Goal: Information Seeking & Learning: Learn about a topic

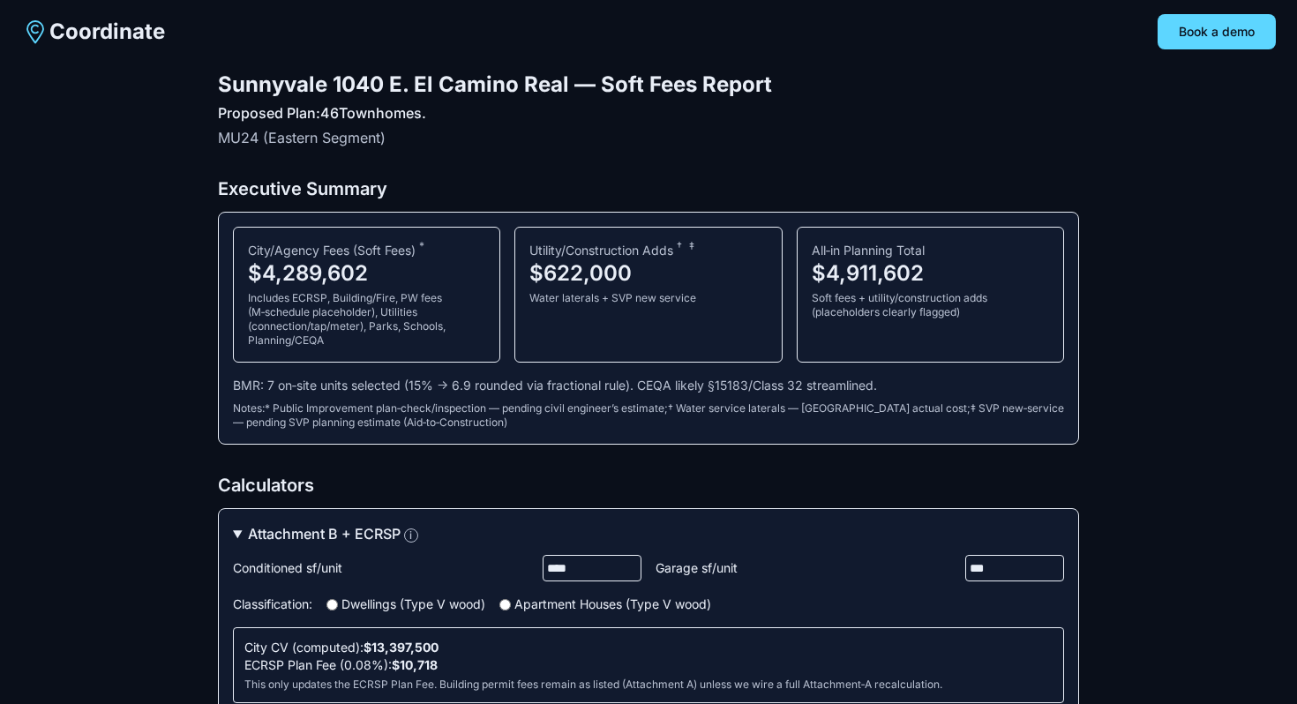
click at [242, 533] on summary "Attachment B + ECRSP i" at bounding box center [648, 533] width 831 height 21
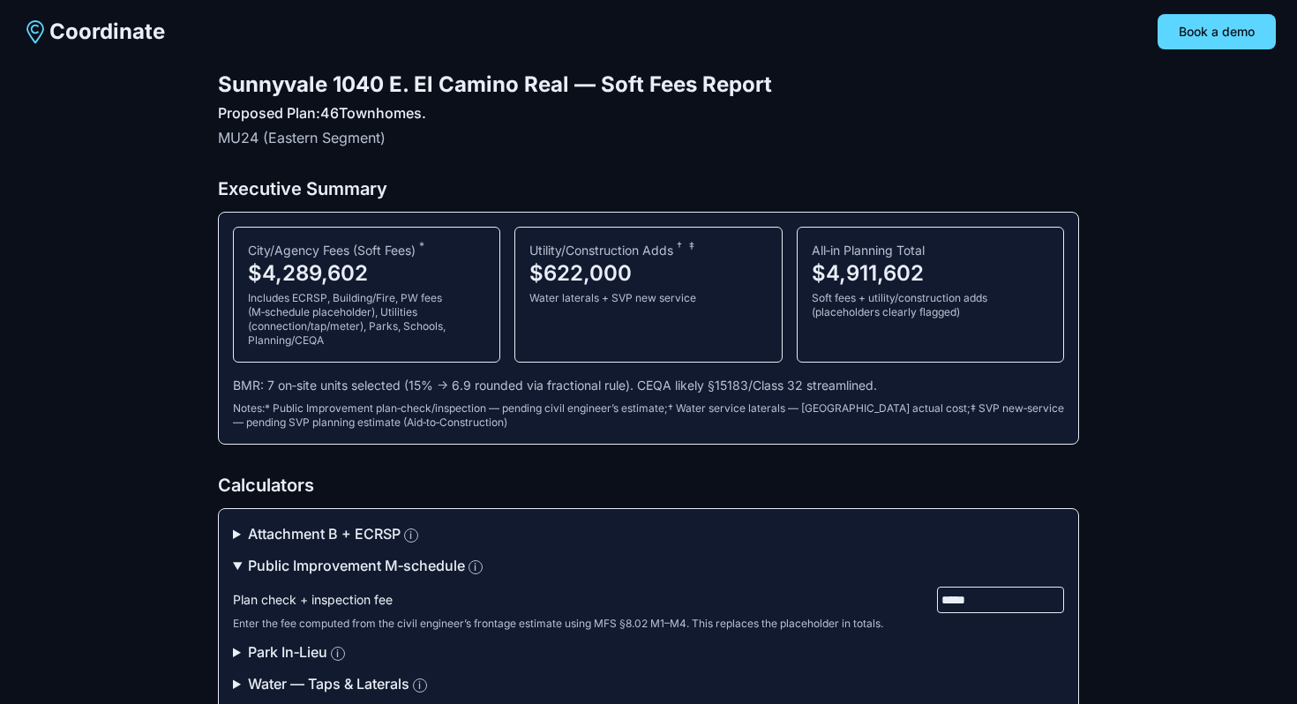
click at [245, 563] on summary "Public Improvement M‑schedule i" at bounding box center [648, 565] width 831 height 21
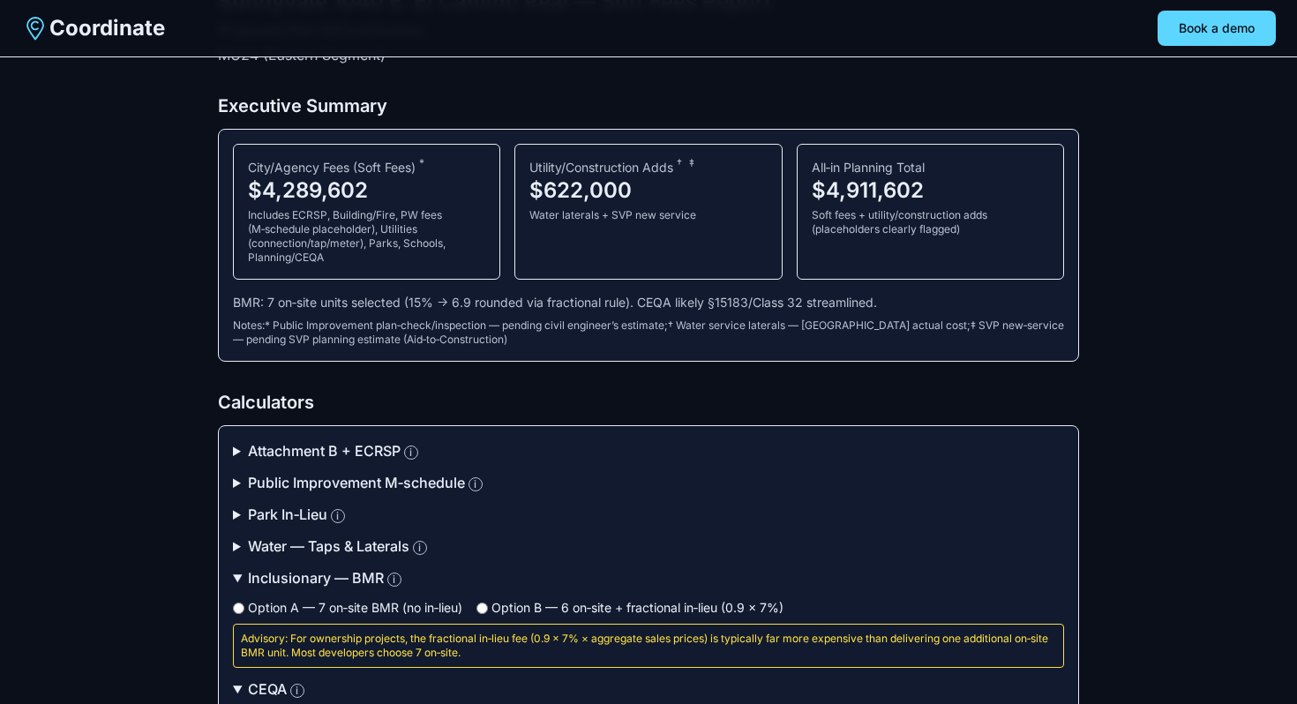
scroll to position [90, 0]
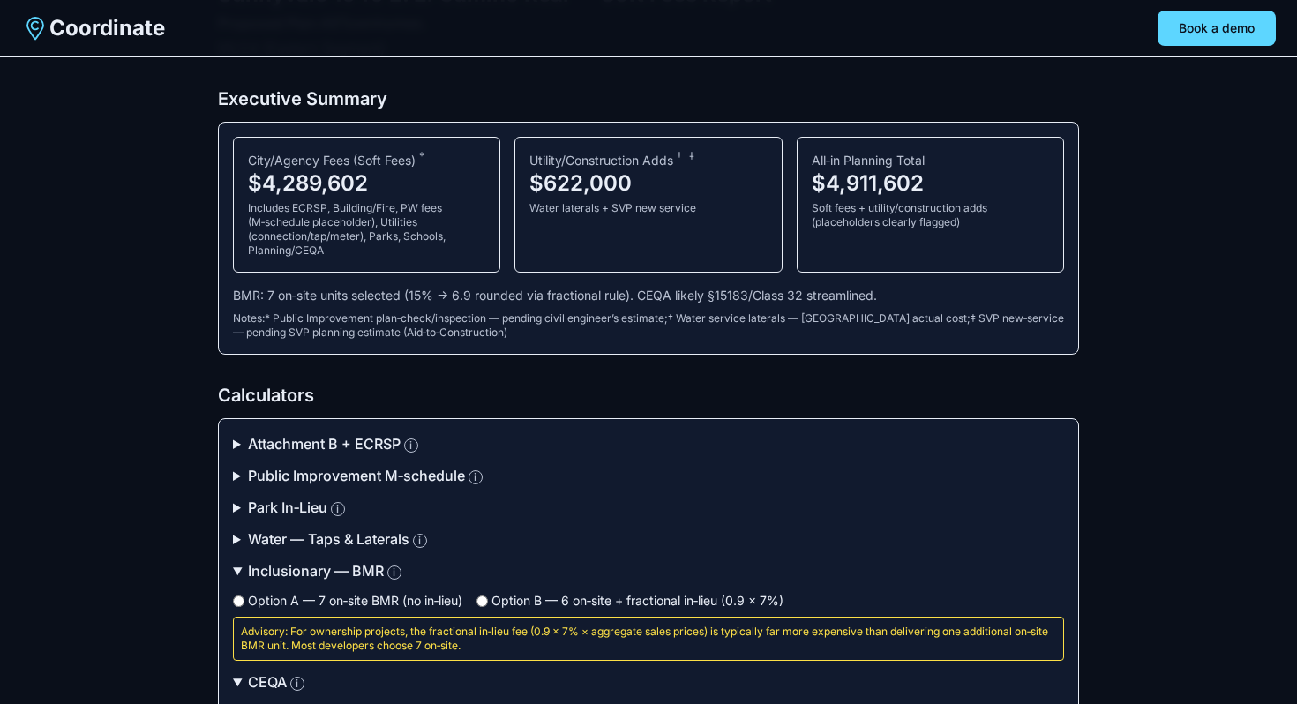
click at [242, 570] on summary "Inclusionary — BMR i" at bounding box center [648, 570] width 831 height 21
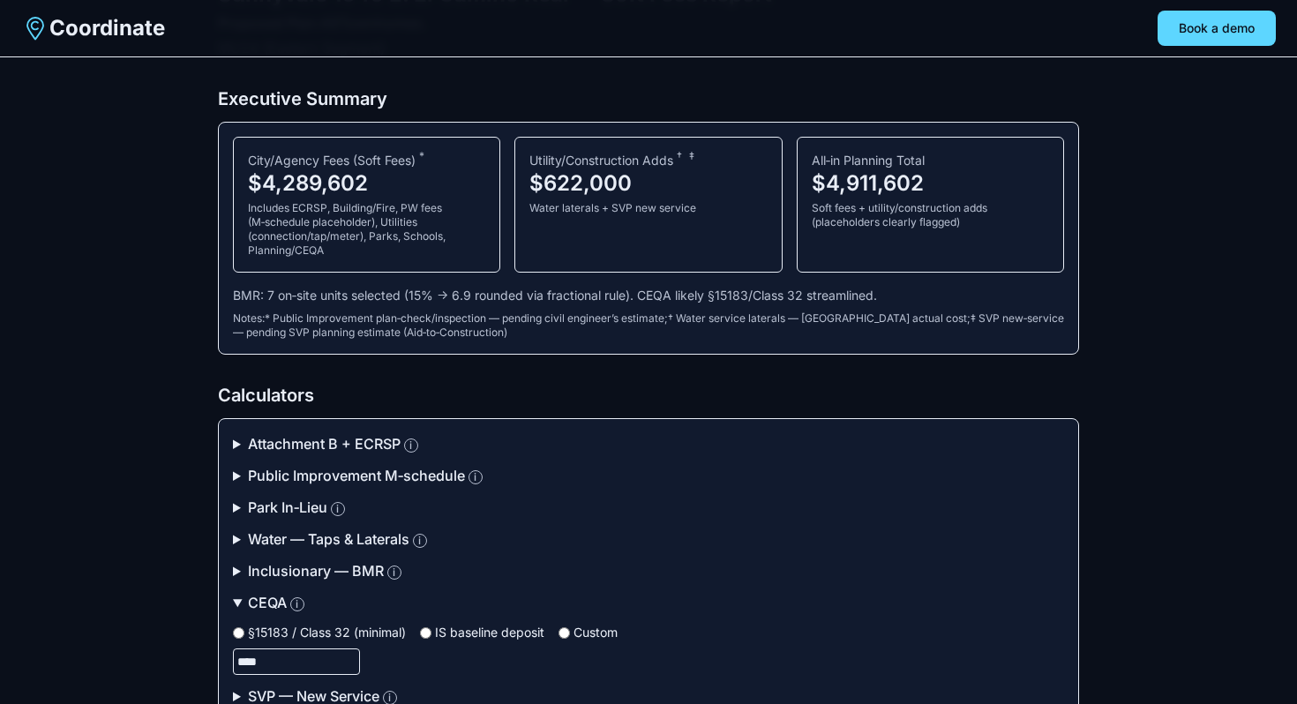
scroll to position [111, 0]
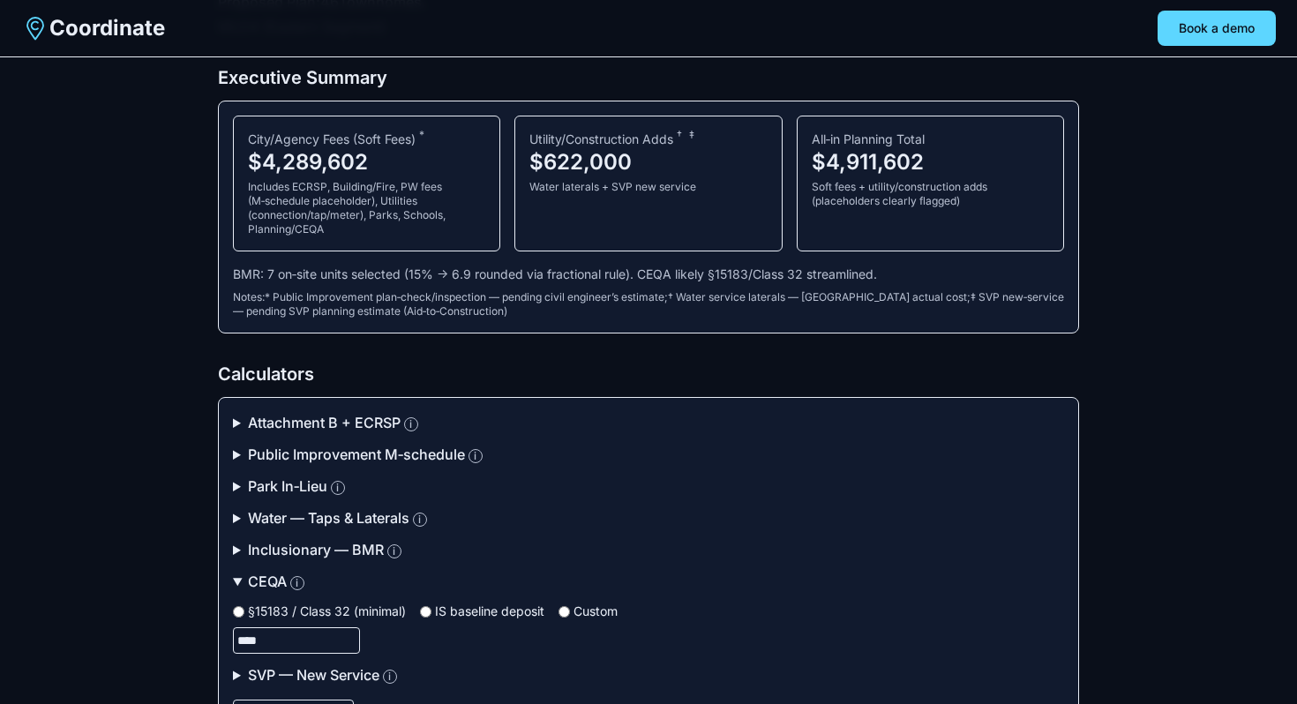
click at [242, 571] on summary "CEQA i" at bounding box center [648, 581] width 831 height 21
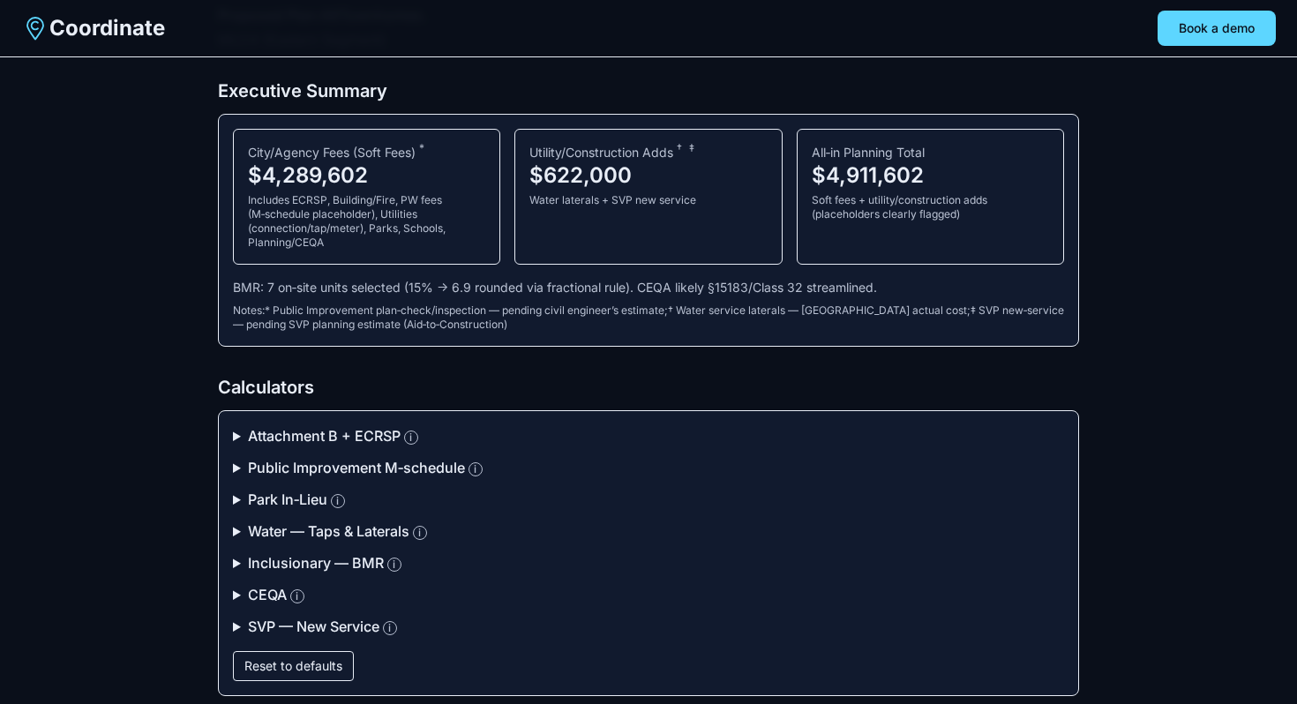
scroll to position [109, 0]
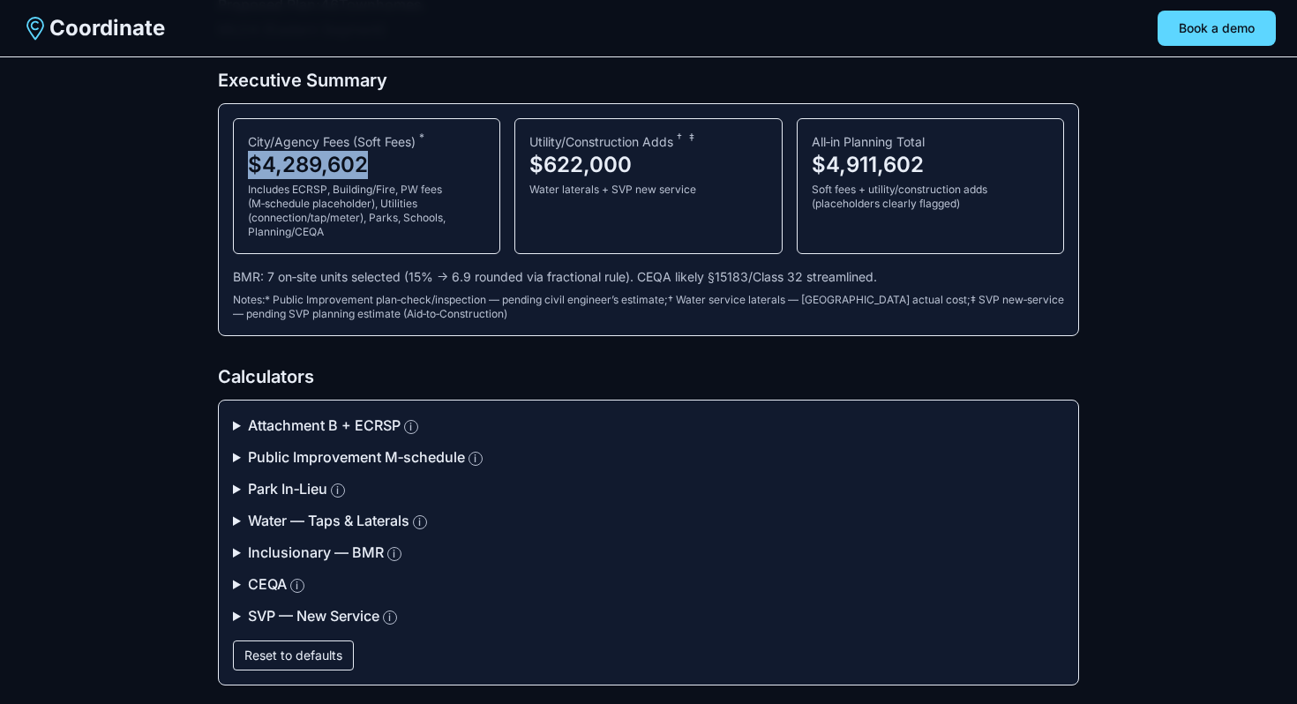
drag, startPoint x: 379, startPoint y: 163, endPoint x: 251, endPoint y: 156, distance: 129.0
click at [251, 156] on div "$4,289,602" at bounding box center [366, 165] width 237 height 28
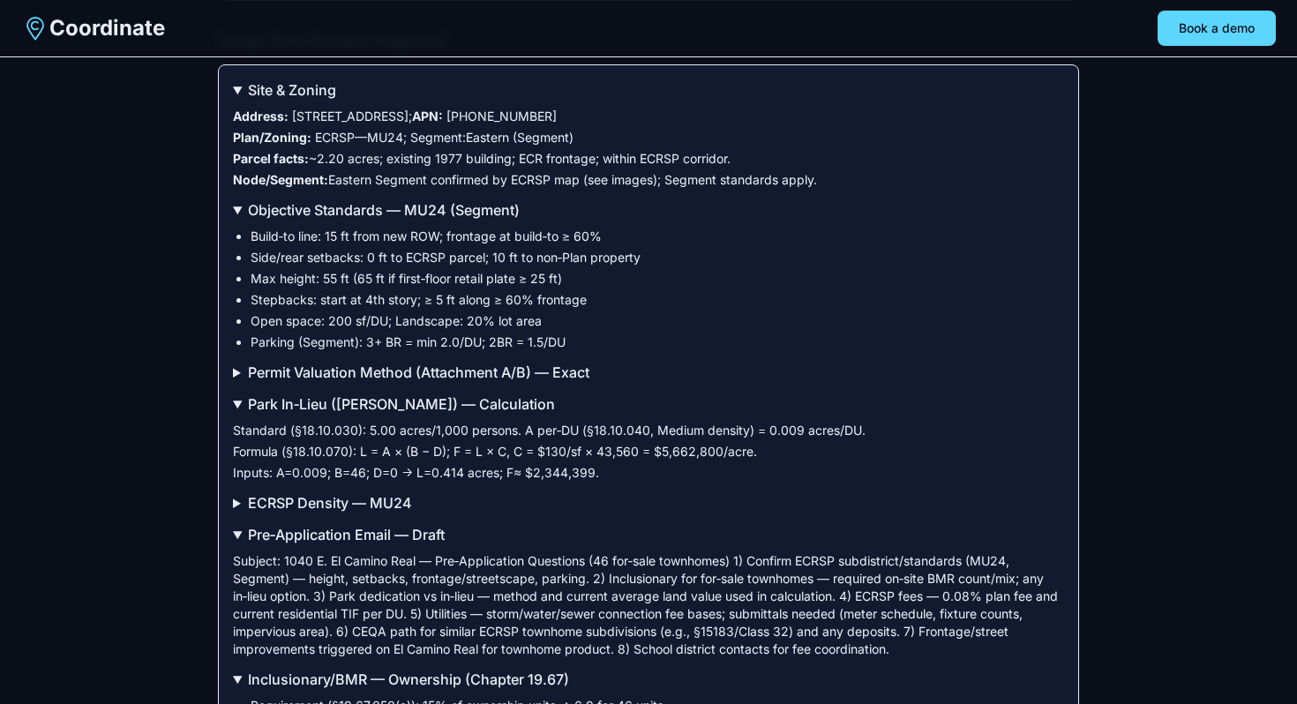
scroll to position [3459, 0]
click at [307, 101] on summary "Site & Zoning" at bounding box center [648, 90] width 831 height 21
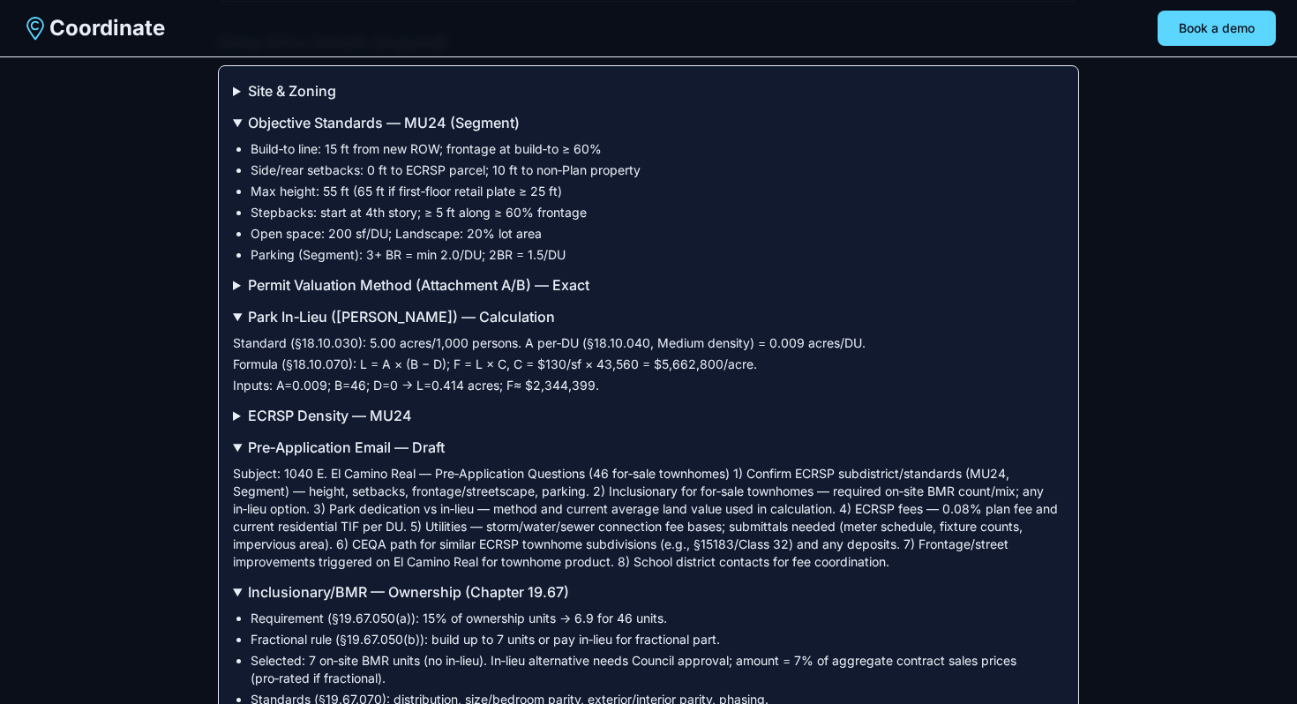
click at [296, 133] on summary "Objective Standards — MU24 (Segment)" at bounding box center [648, 122] width 831 height 21
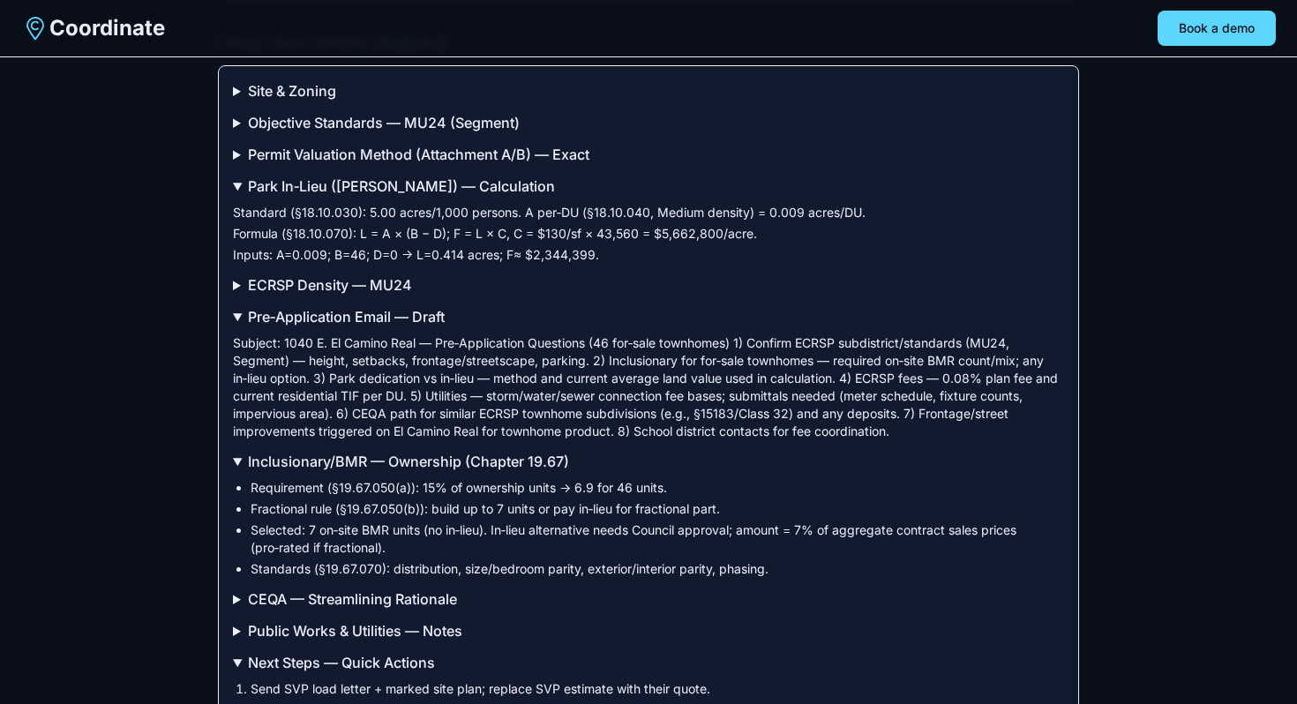
click at [295, 165] on summary "Permit Valuation Method (Attachment A/B) — Exact" at bounding box center [648, 154] width 831 height 21
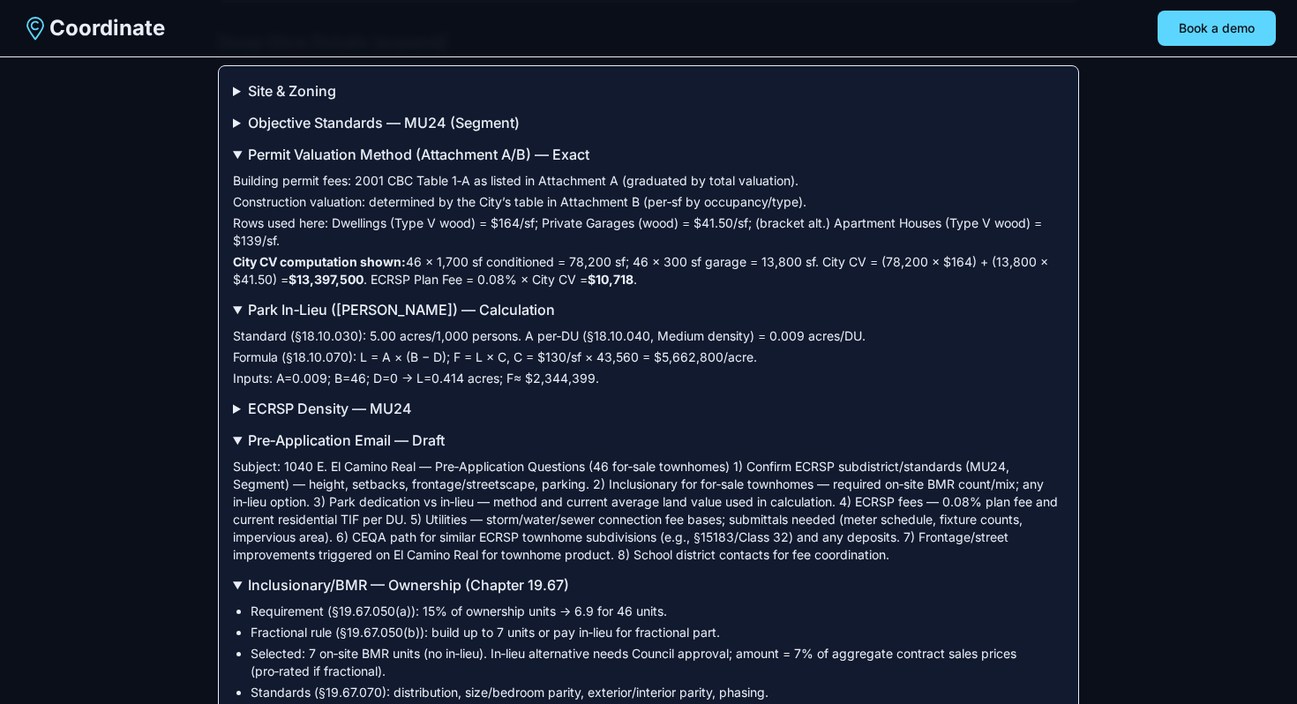
click at [293, 165] on summary "Permit Valuation Method (Attachment A/B) — Exact" at bounding box center [648, 154] width 831 height 21
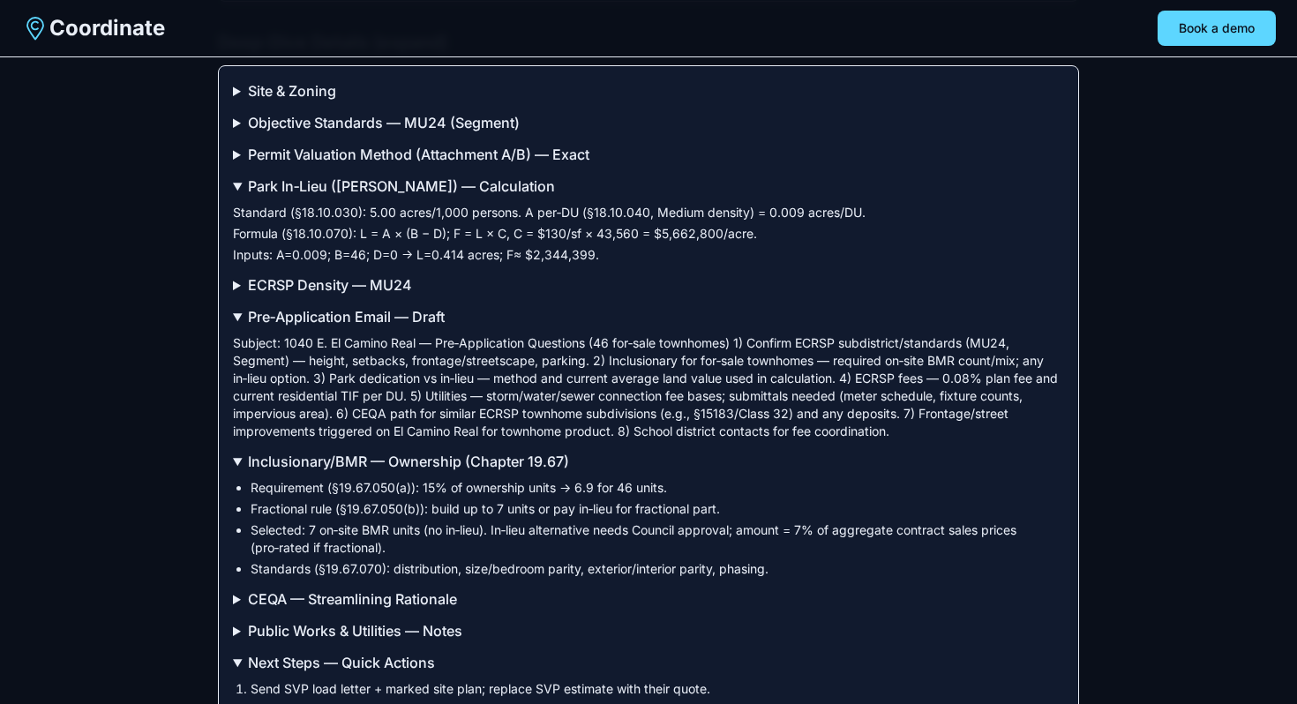
click at [290, 197] on summary "Park In‑Lieu ([PERSON_NAME]) — Calculation" at bounding box center [648, 186] width 831 height 21
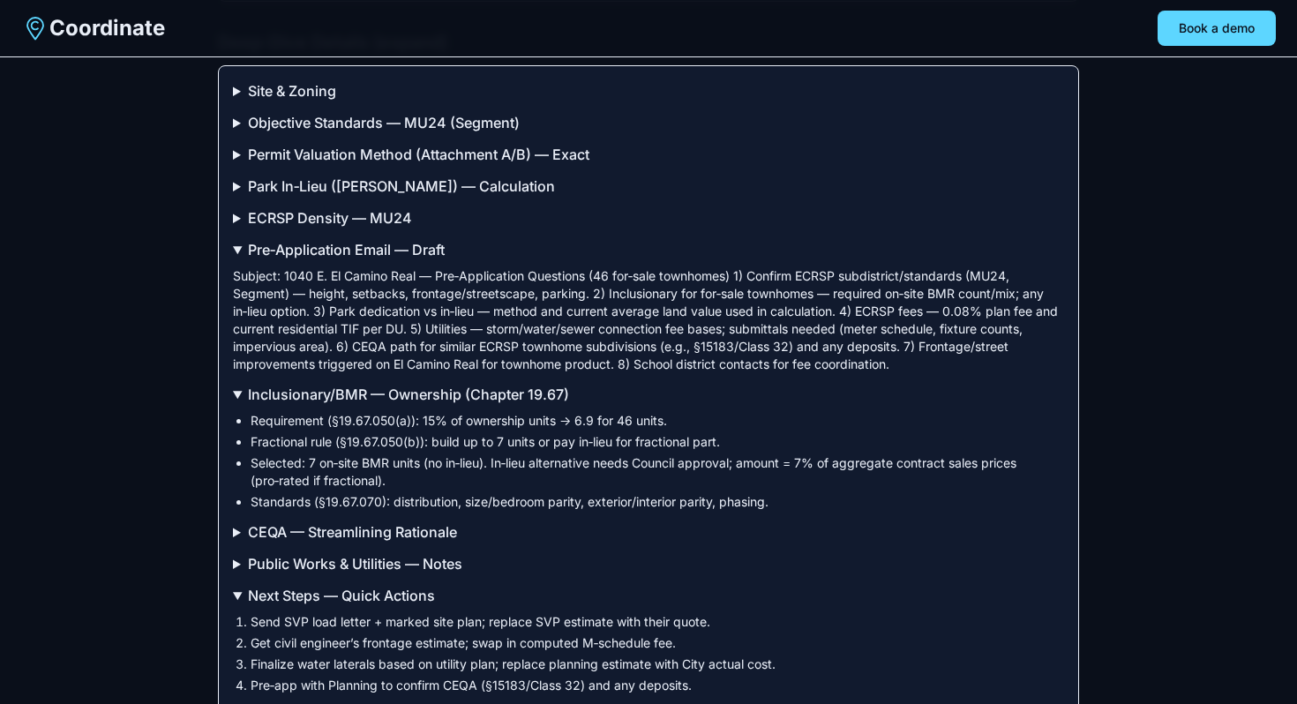
click at [289, 260] on summary "Pre‑Application Email — Draft" at bounding box center [648, 249] width 831 height 21
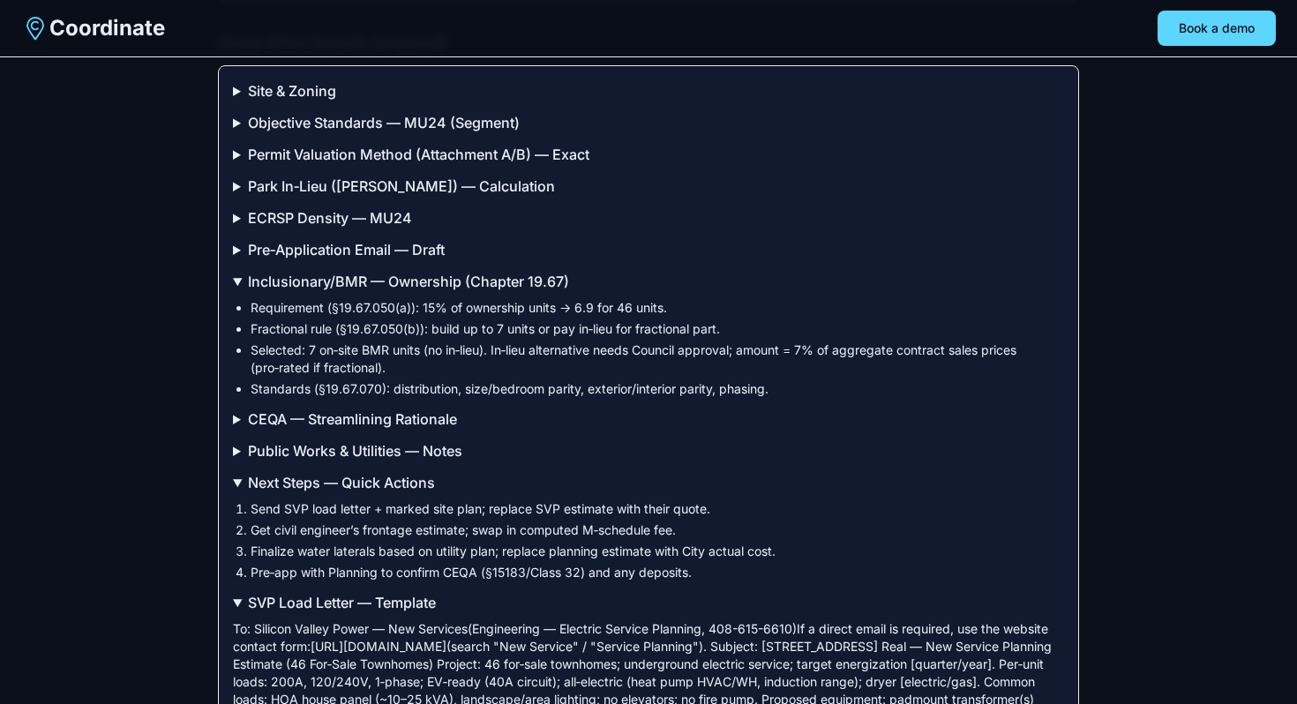
click at [316, 292] on summary "Inclusionary/BMR — Ownership (Chapter 19.67)" at bounding box center [648, 281] width 831 height 21
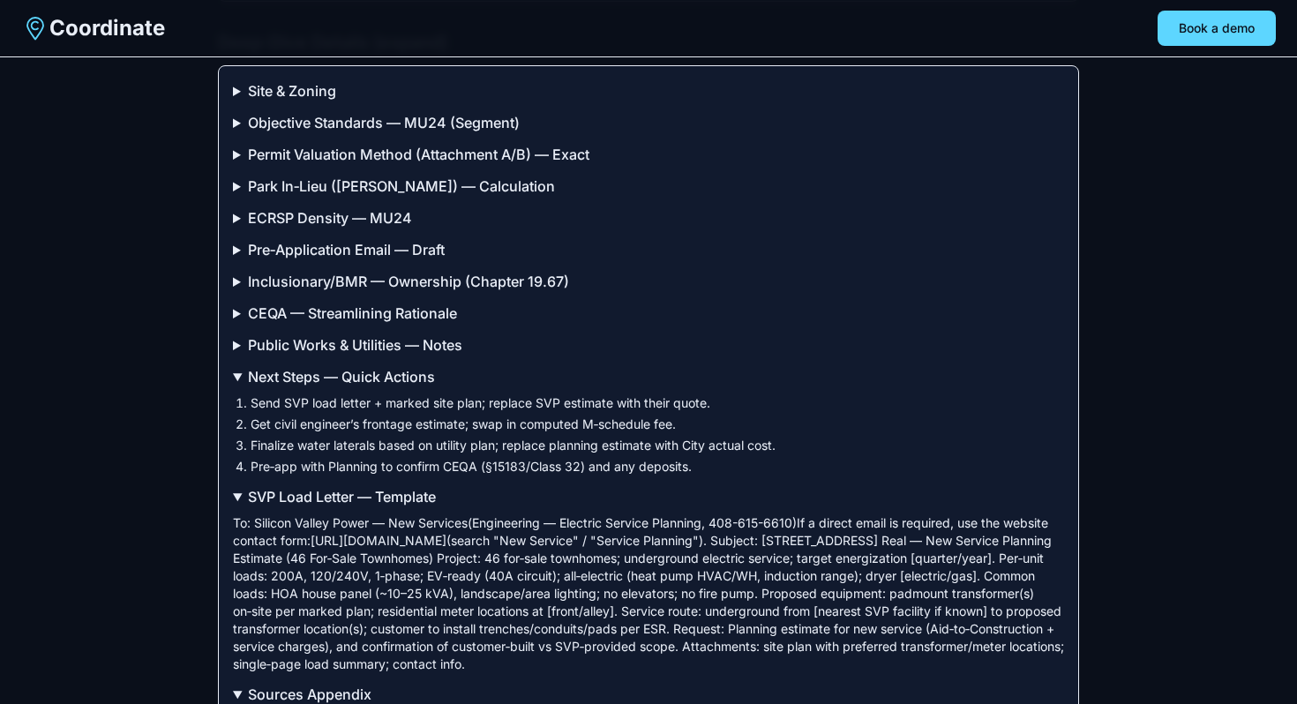
click at [313, 377] on div "Site & Zoning Address: [STREET_ADDRESS] ; APN: [PHONE_NUMBER] Plan/Zoning: ECRS…" at bounding box center [648, 468] width 861 height 807
click at [313, 387] on summary "Next Steps — Quick Actions" at bounding box center [648, 376] width 831 height 21
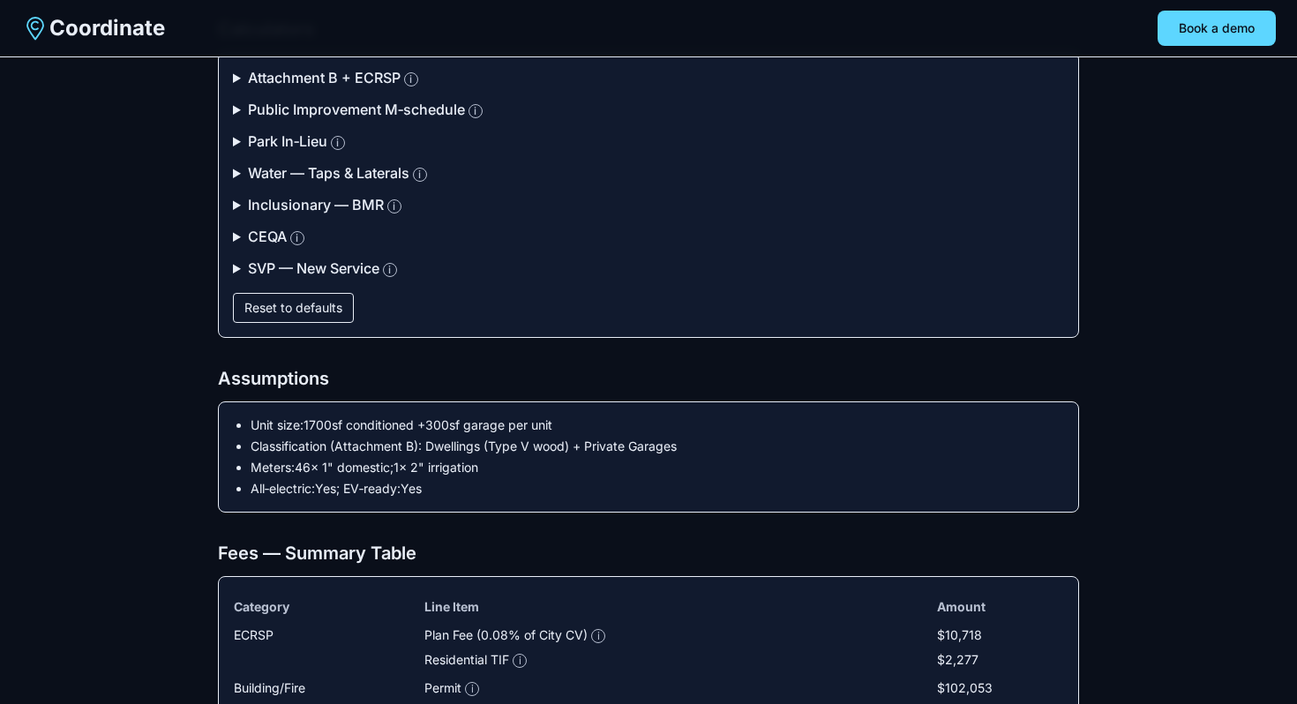
scroll to position [459, 0]
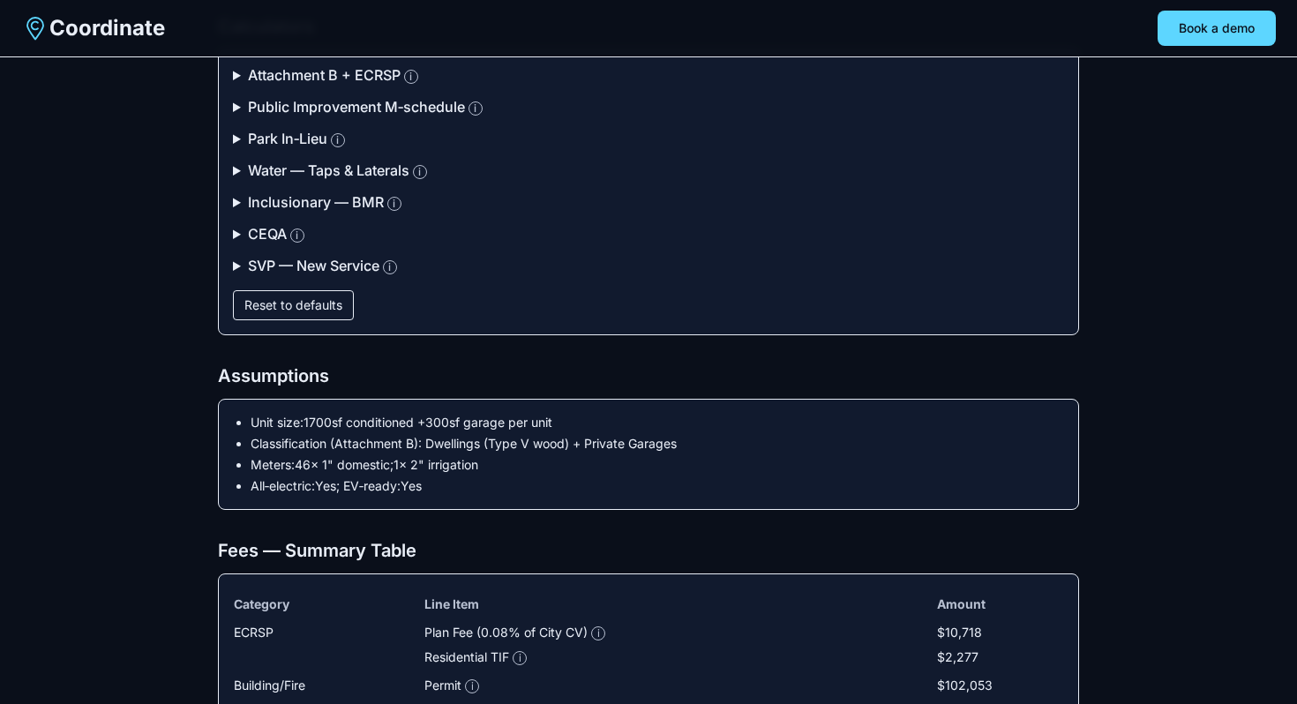
drag, startPoint x: 250, startPoint y: 421, endPoint x: 586, endPoint y: 428, distance: 336.3
click at [586, 428] on li "Unit size: 1700 sf conditioned + 300 sf garage per unit" at bounding box center [658, 423] width 814 height 18
click at [585, 428] on li "Unit size: 1700 sf conditioned + 300 sf garage per unit" at bounding box center [658, 423] width 814 height 18
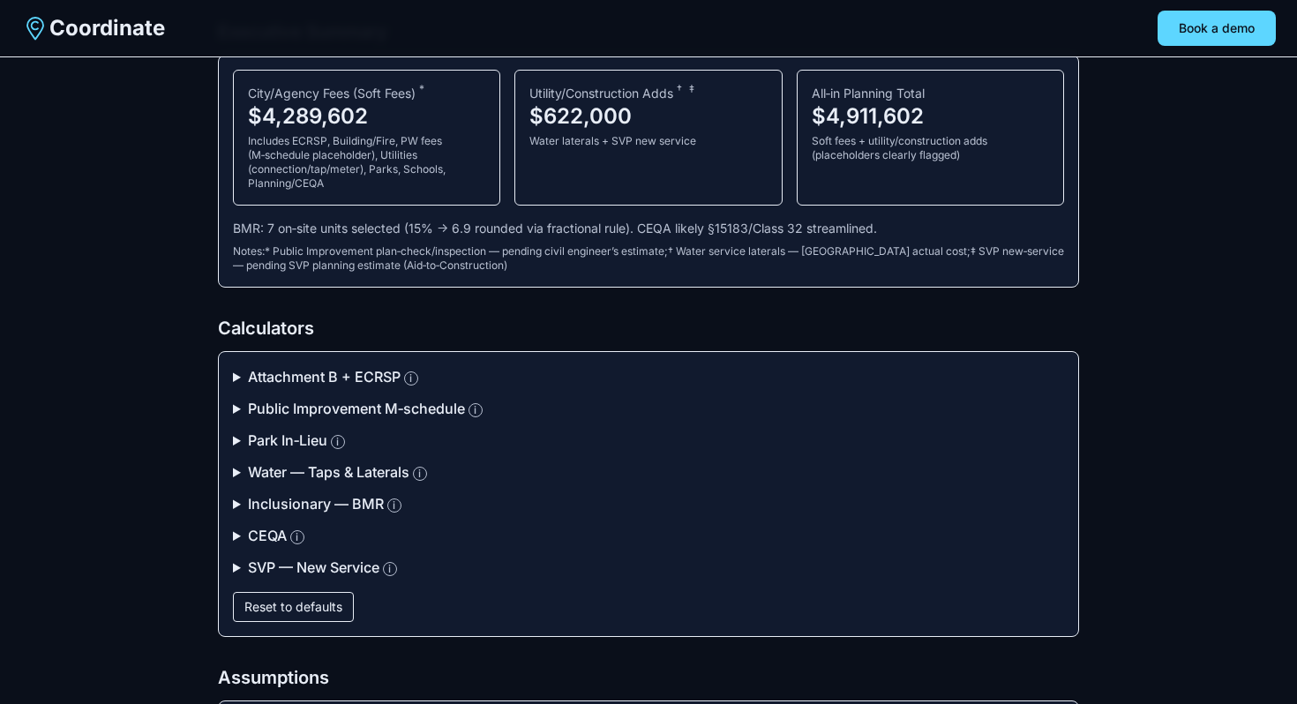
scroll to position [274, 0]
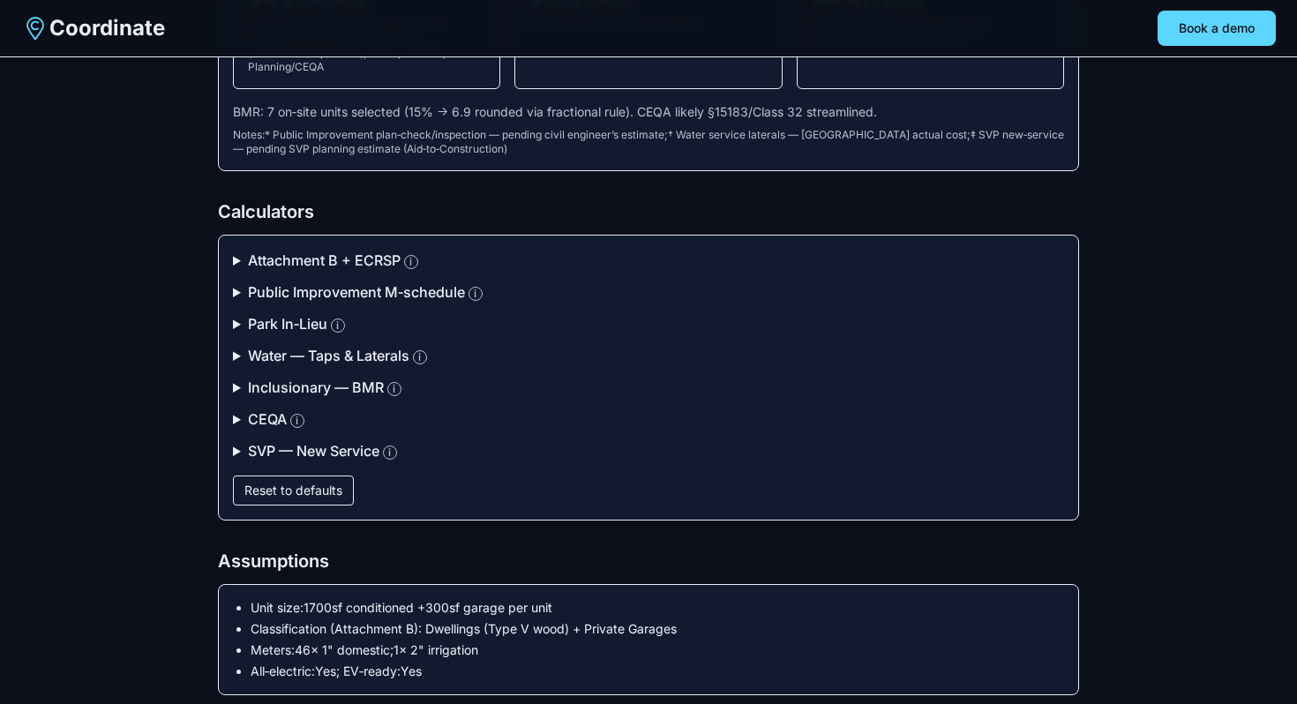
click at [291, 260] on summary "Attachment B + ECRSP i" at bounding box center [648, 260] width 831 height 21
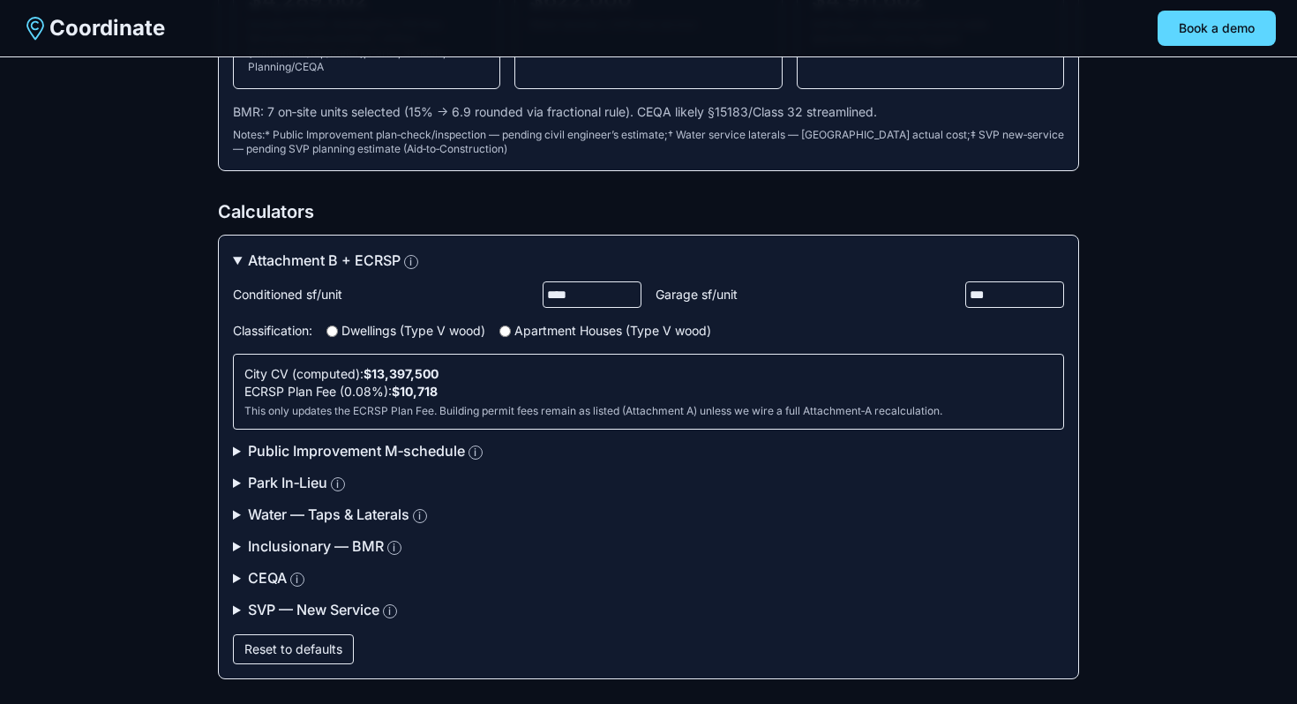
drag, startPoint x: 559, startPoint y: 295, endPoint x: 522, endPoint y: 295, distance: 37.9
click at [522, 295] on label "Conditioned sf/unit ****" at bounding box center [437, 294] width 409 height 26
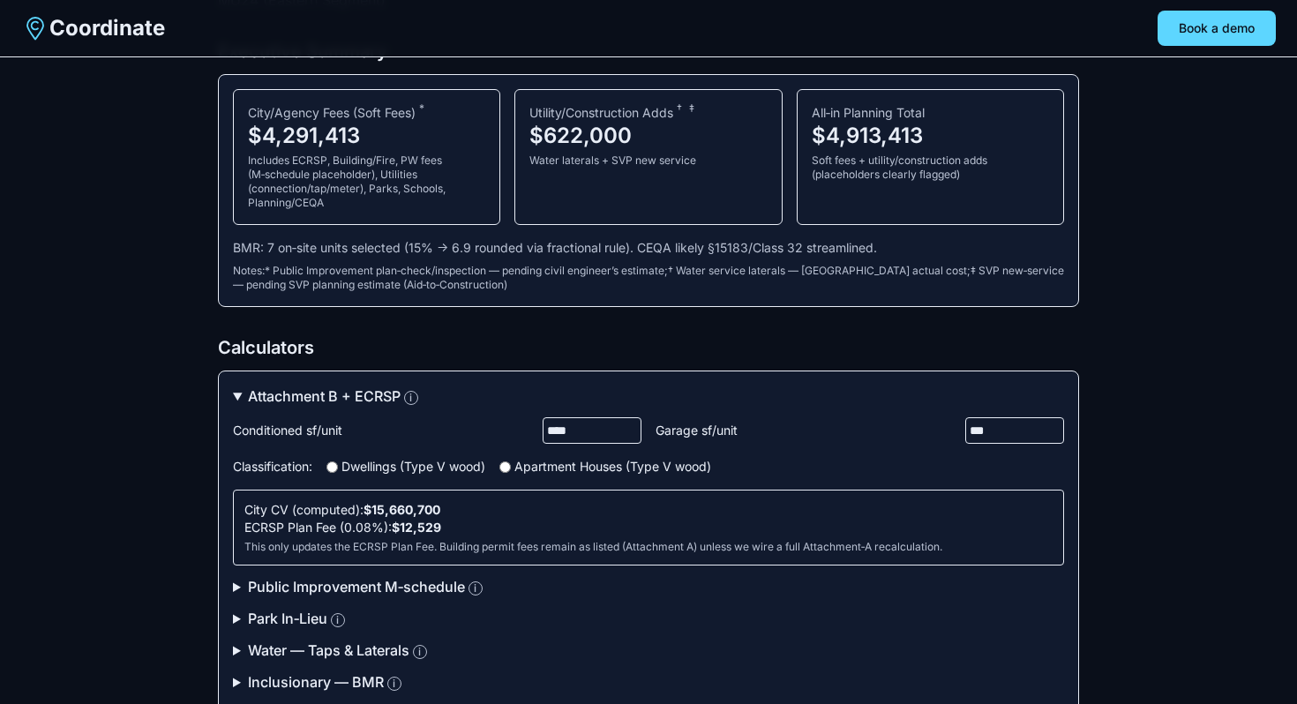
scroll to position [109, 0]
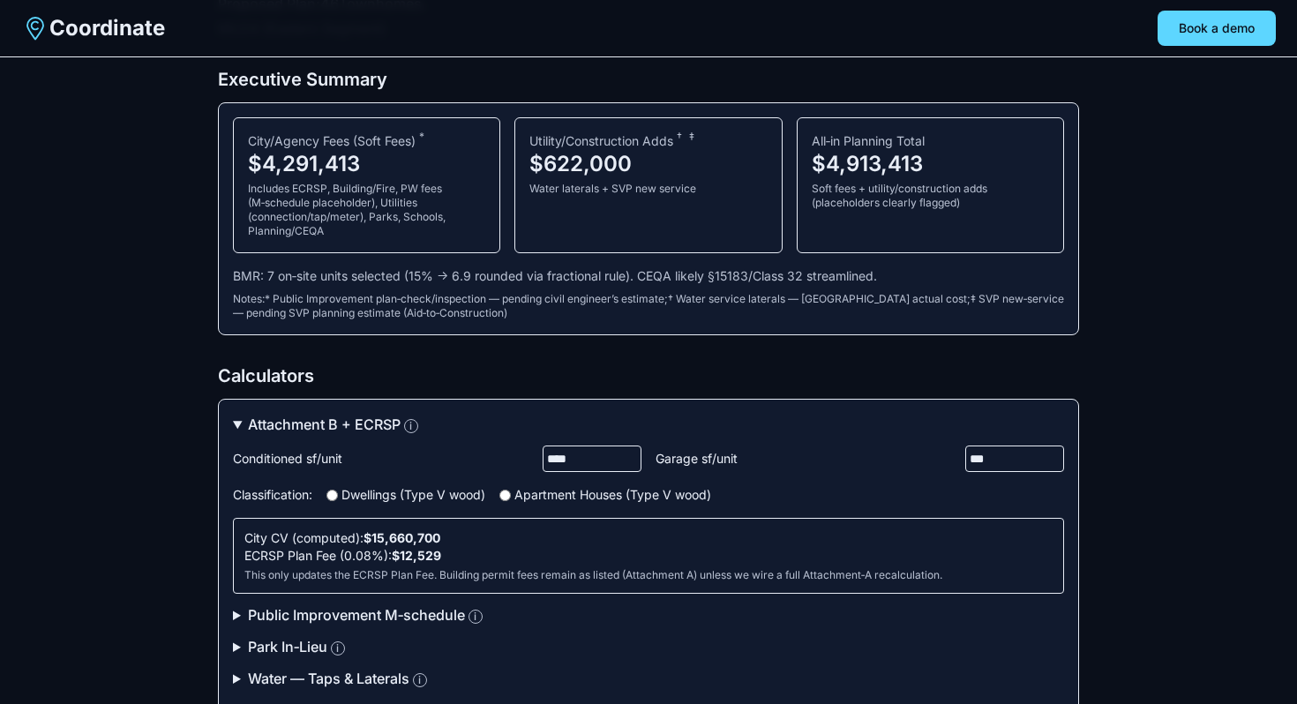
click at [610, 456] on input "****" at bounding box center [592, 459] width 99 height 26
type input "****"
click at [526, 494] on label "Apartment Houses (Type V wood)" at bounding box center [605, 495] width 212 height 18
click at [426, 492] on label "Dwellings (Type V wood)" at bounding box center [406, 495] width 159 height 18
click at [519, 490] on label "Apartment Houses (Type V wood)" at bounding box center [605, 495] width 212 height 18
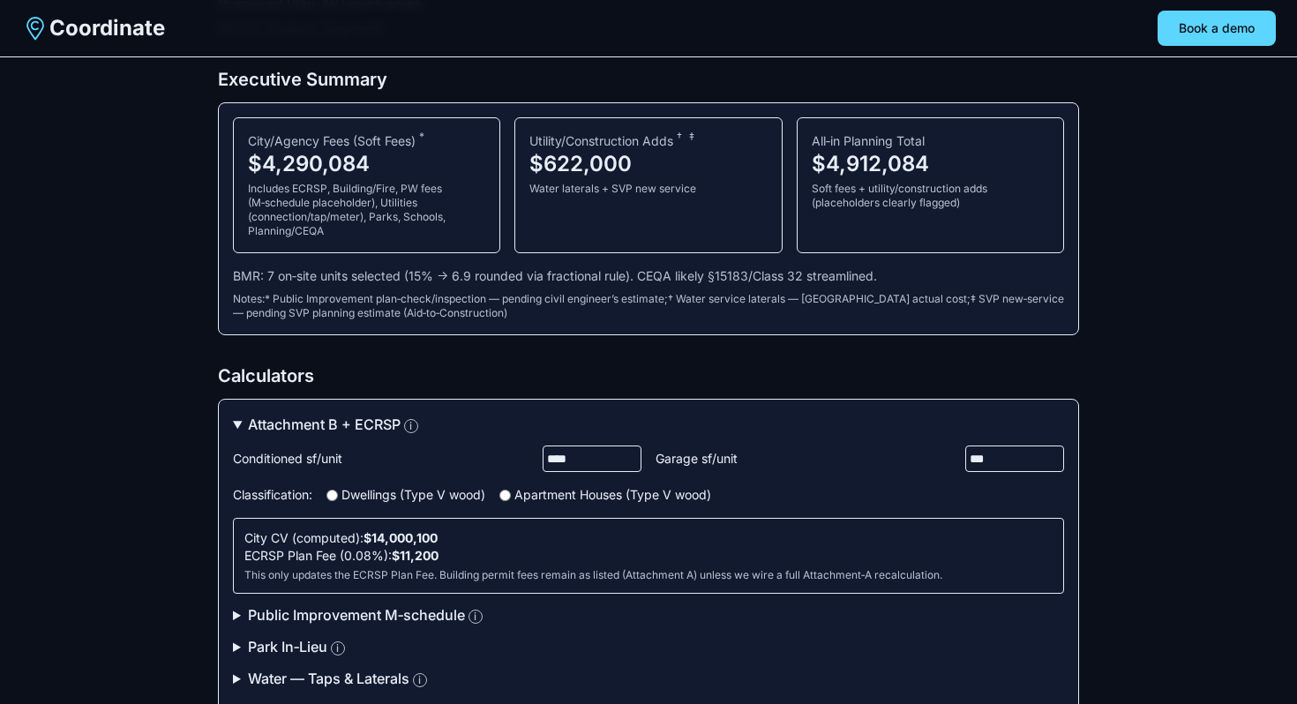
click at [432, 488] on label "Dwellings (Type V wood)" at bounding box center [406, 495] width 159 height 18
click at [515, 493] on label "Apartment Houses (Type V wood)" at bounding box center [605, 495] width 212 height 18
click at [427, 490] on label "Dwellings (Type V wood)" at bounding box center [406, 495] width 159 height 18
click at [525, 496] on label "Apartment Houses (Type V wood)" at bounding box center [605, 495] width 212 height 18
click at [454, 492] on label "Dwellings (Type V wood)" at bounding box center [406, 495] width 159 height 18
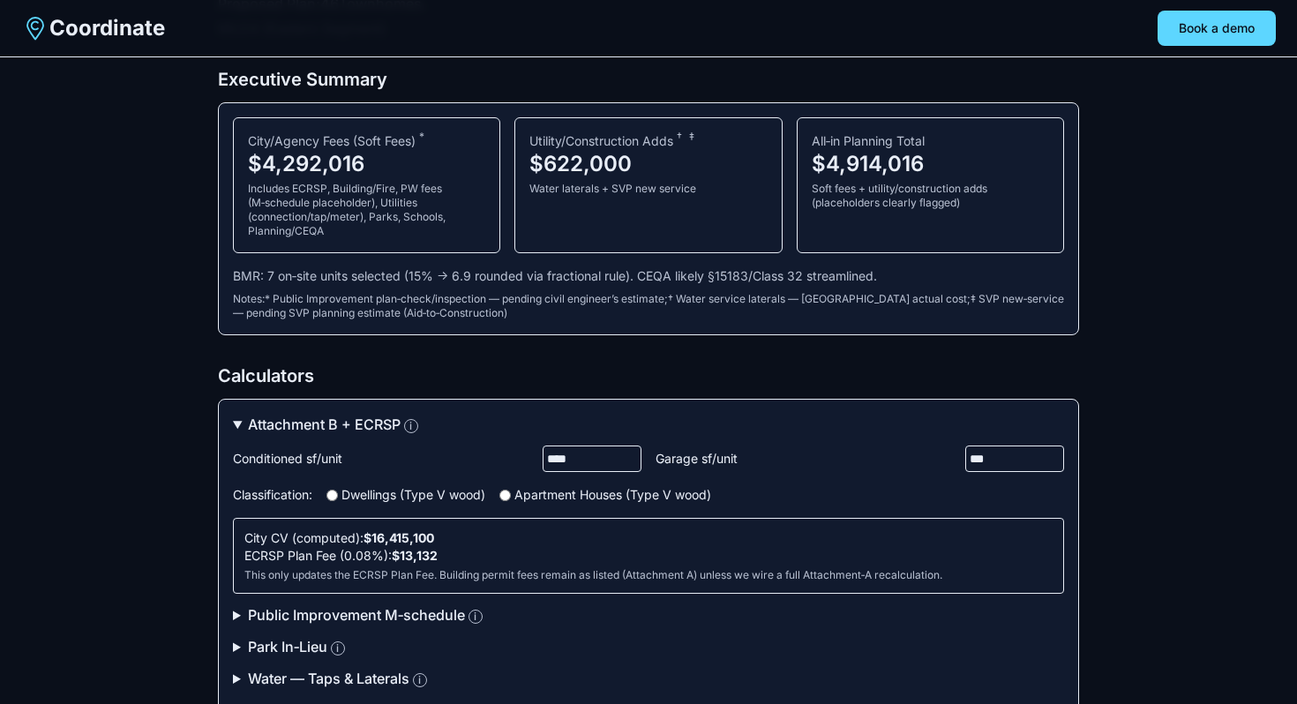
click at [545, 495] on label "Apartment Houses (Type V wood)" at bounding box center [605, 495] width 212 height 18
click at [450, 497] on label "Dwellings (Type V wood)" at bounding box center [406, 495] width 159 height 18
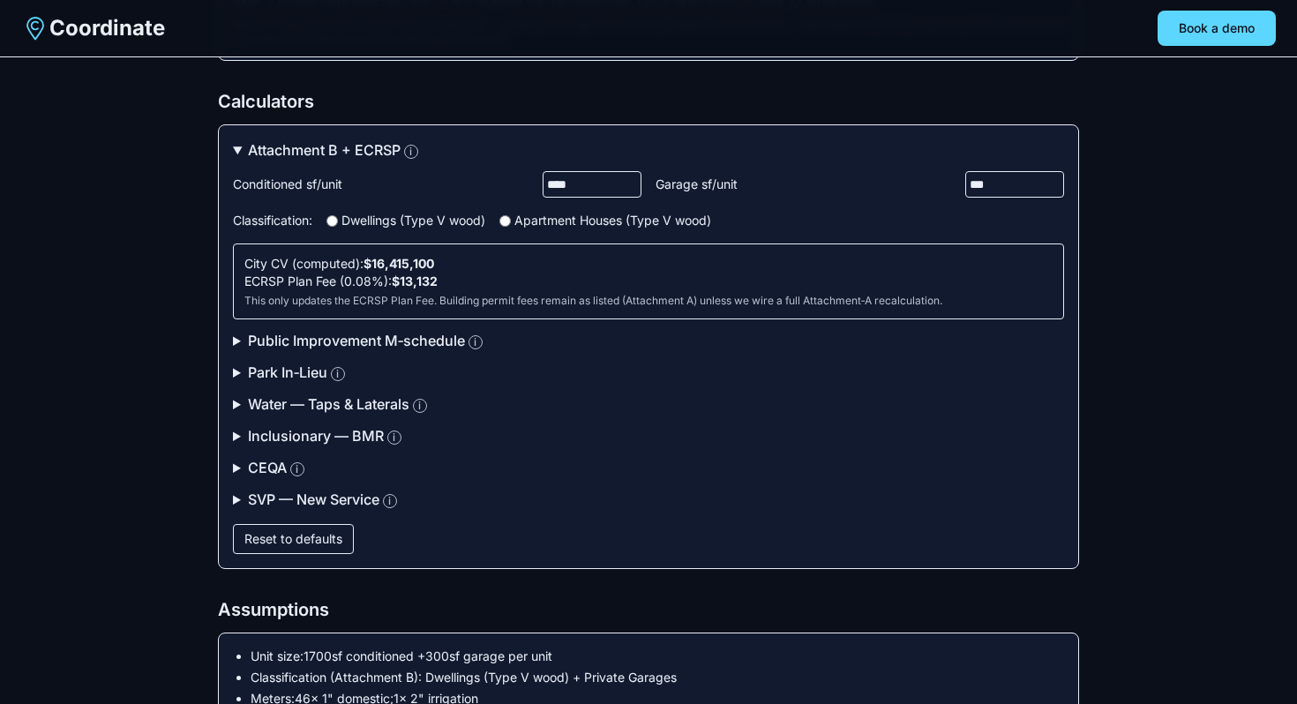
scroll to position [387, 0]
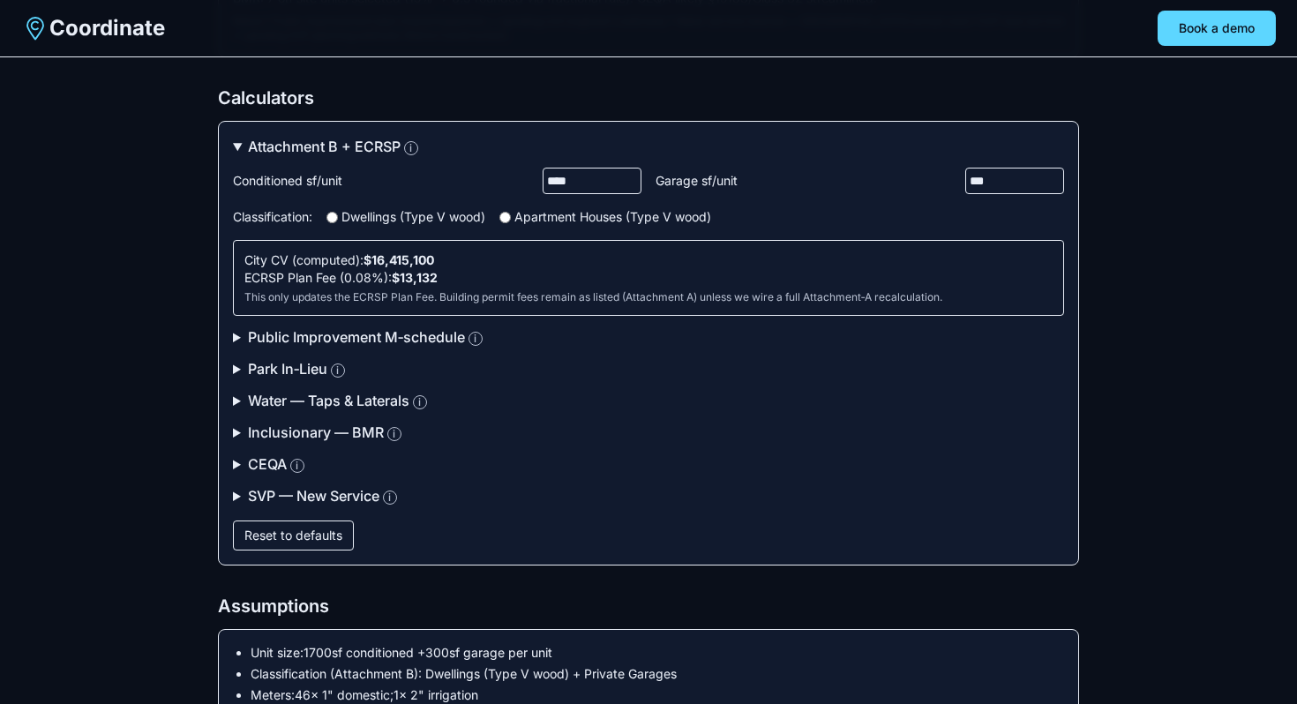
click at [346, 342] on summary "Public Improvement M‑schedule i" at bounding box center [648, 337] width 831 height 21
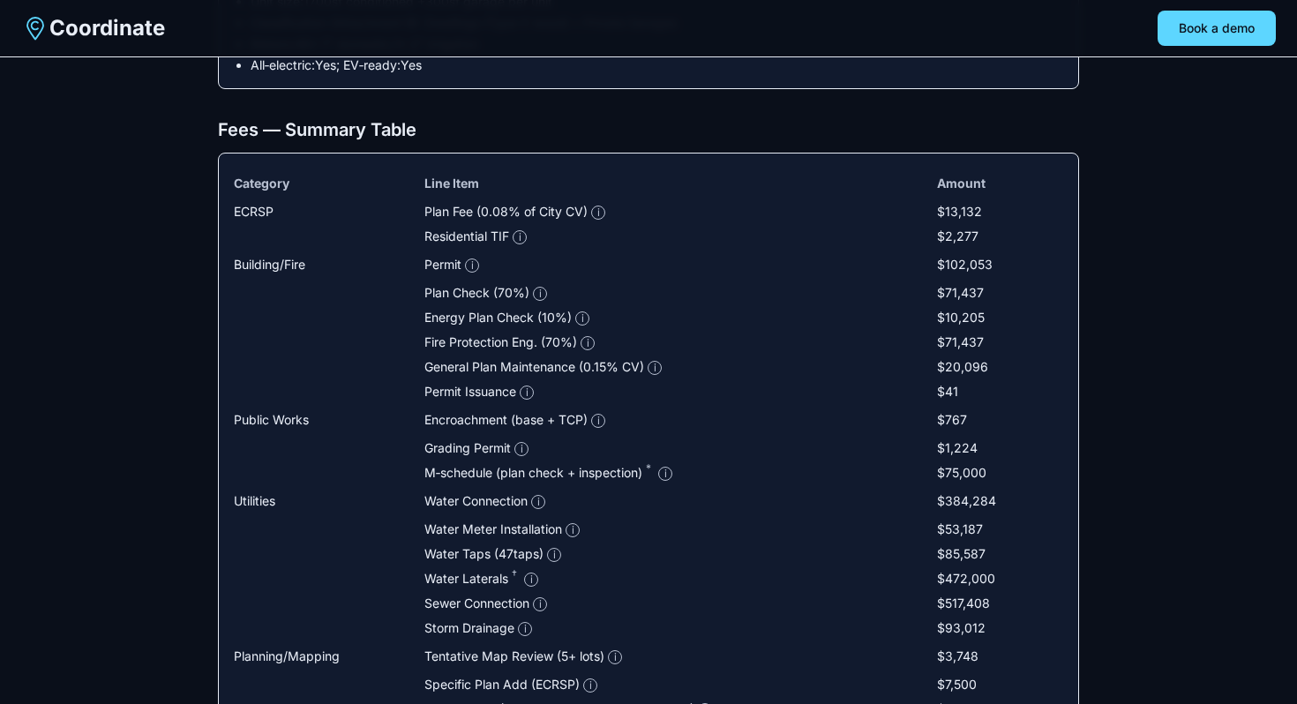
scroll to position [1092, 0]
